Goal: Transaction & Acquisition: Obtain resource

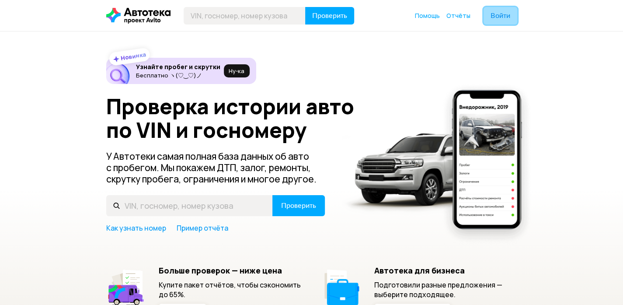
click at [509, 19] on span "Войти" at bounding box center [501, 15] width 20 height 7
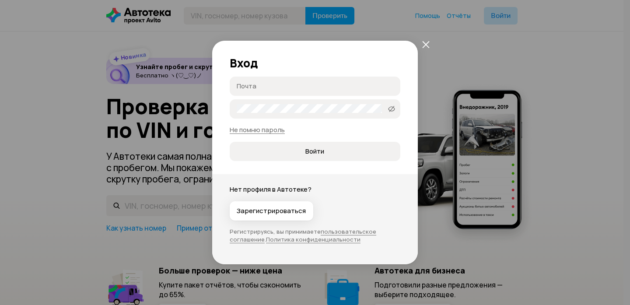
type input "[EMAIL_ADDRESS][DOMAIN_NAME]"
click at [304, 151] on span "Войти" at bounding box center [315, 151] width 156 height 9
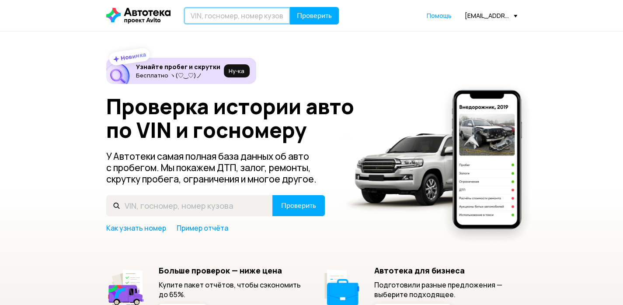
click at [247, 16] on input "text" at bounding box center [237, 15] width 107 height 17
paste input "[US_VEHICLE_IDENTIFICATION_NUMBER]"
type input "[US_VEHICLE_IDENTIFICATION_NUMBER]"
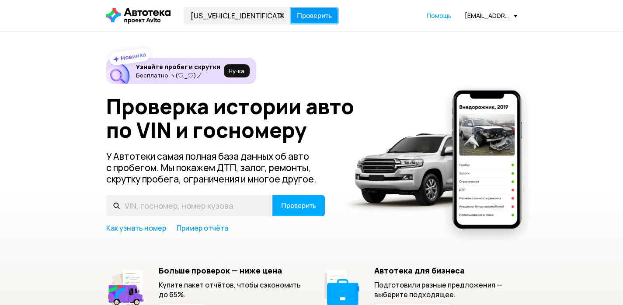
click at [316, 14] on span "Проверить" at bounding box center [314, 15] width 35 height 7
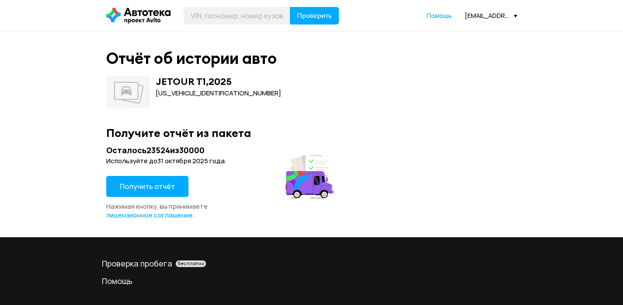
click at [154, 185] on span "Получить отчёт" at bounding box center [147, 187] width 55 height 10
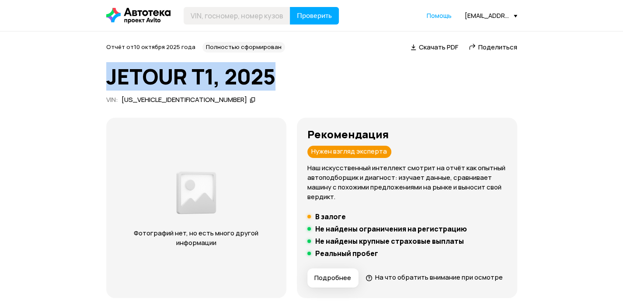
drag, startPoint x: 205, startPoint y: 73, endPoint x: 108, endPoint y: 75, distance: 97.1
click at [108, 75] on h1 "JETOUR T1, 2025" at bounding box center [311, 77] width 411 height 24
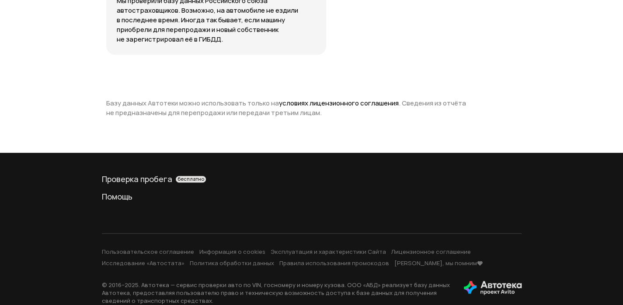
scroll to position [2056, 0]
